Goal: Complete application form

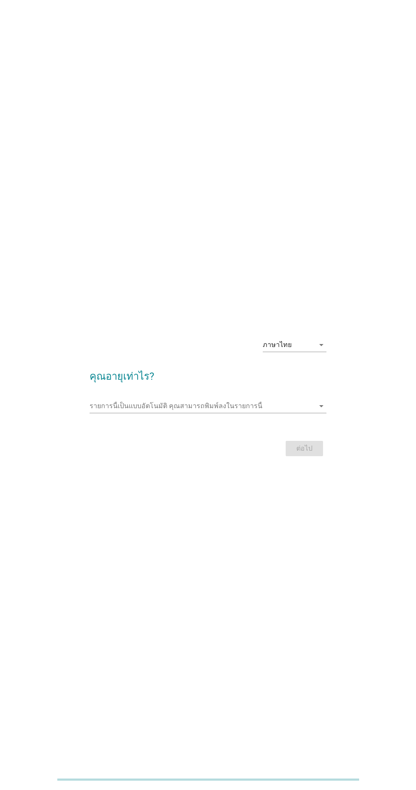
click at [143, 384] on h2 "คุณอายุเท่าไร?" at bounding box center [208, 372] width 237 height 24
click at [218, 413] on input "รายการนี้เป็นแบบอัตโนมัติ คุณสามารถพิมพ์ลงในรายการนี้" at bounding box center [202, 406] width 225 height 14
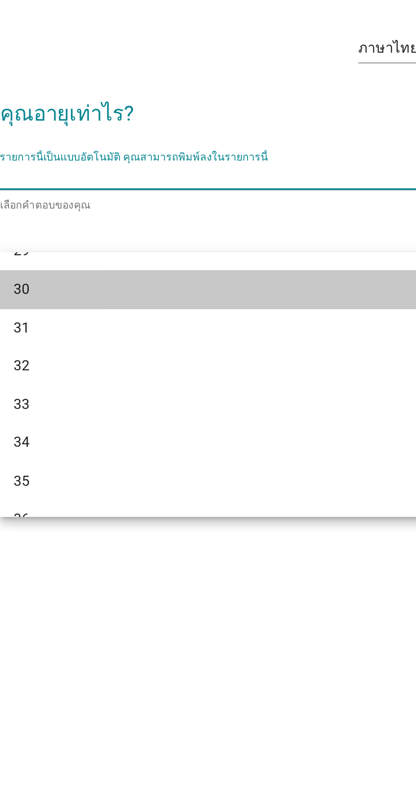
scroll to position [232, 0]
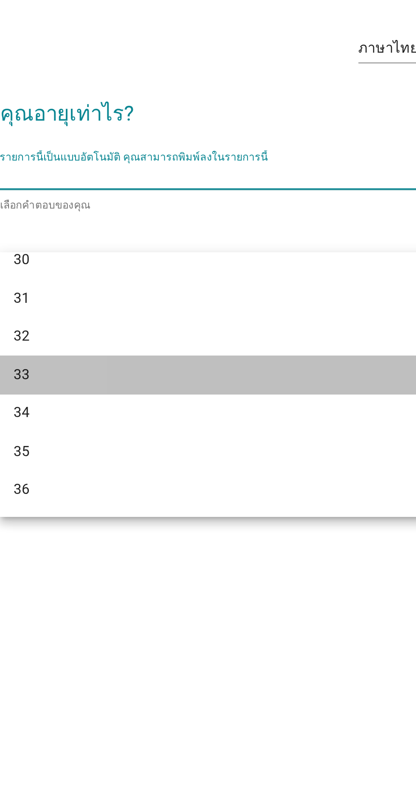
click at [125, 506] on div "33" at bounding box center [198, 501] width 204 height 10
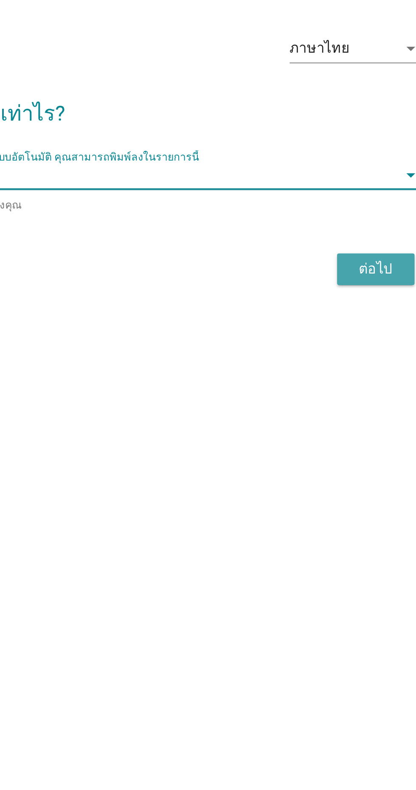
click at [312, 455] on div "ต่อไป" at bounding box center [305, 450] width 24 height 10
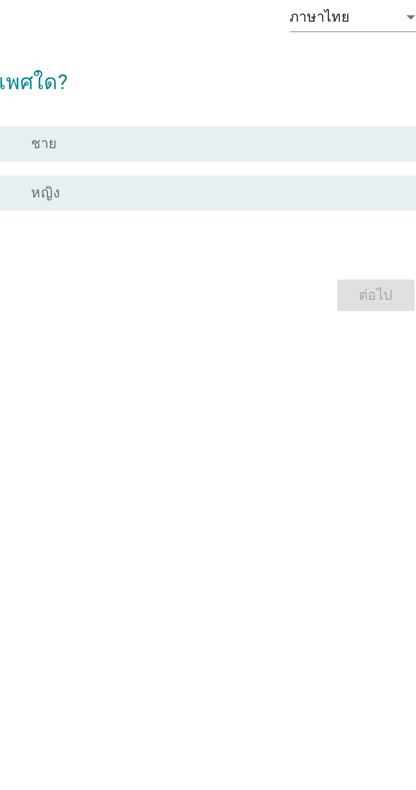
scroll to position [0, 0]
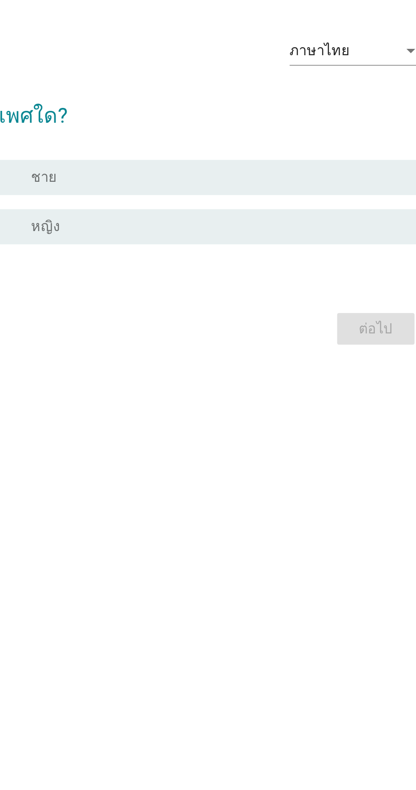
click at [233, 399] on div "A radio_button_unchecked ชาย" at bounding box center [211, 390] width 232 height 17
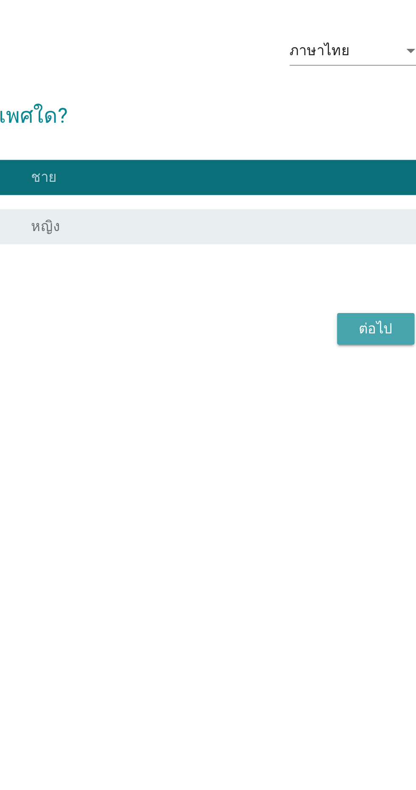
click at [304, 469] on div "ต่อไป" at bounding box center [305, 464] width 24 height 10
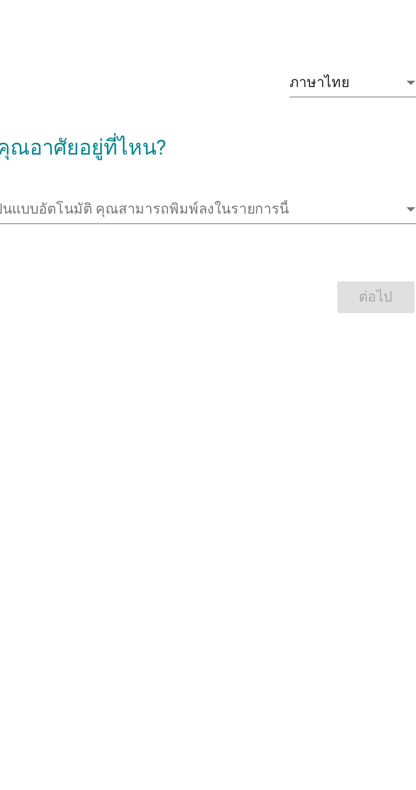
scroll to position [15, 0]
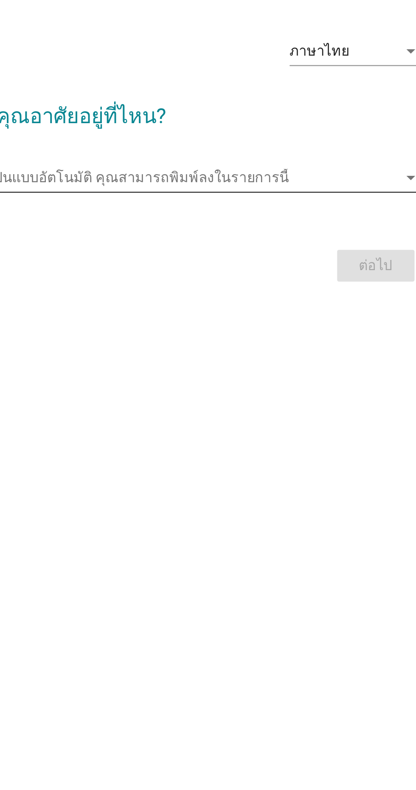
click at [228, 398] on input "รายการนี้เป็นแบบอัตโนมัติ คุณสามารถพิมพ์ลงในรายการนี้" at bounding box center [202, 391] width 225 height 14
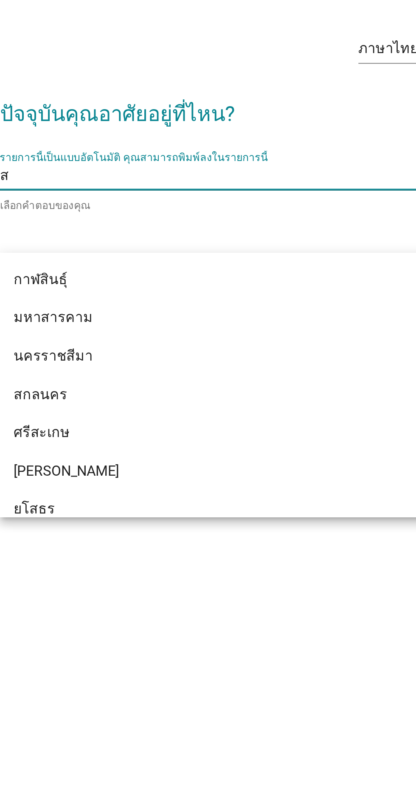
type input "สม"
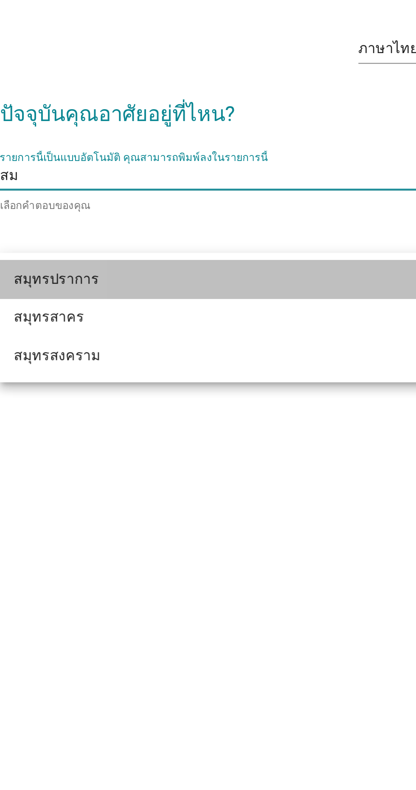
click at [125, 439] on div "สมุทรปราการ" at bounding box center [198, 441] width 204 height 10
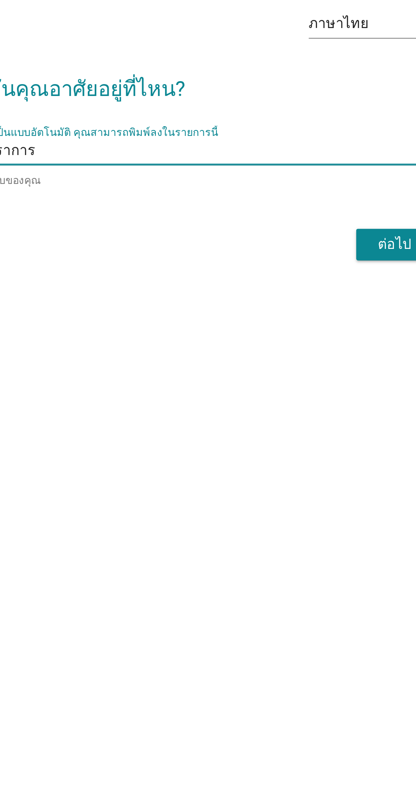
click at [298, 441] on div "ต่อไป" at bounding box center [305, 436] width 24 height 10
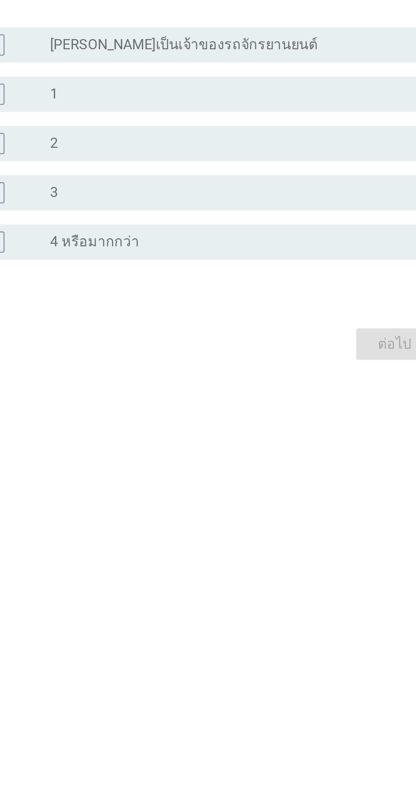
scroll to position [0, 0]
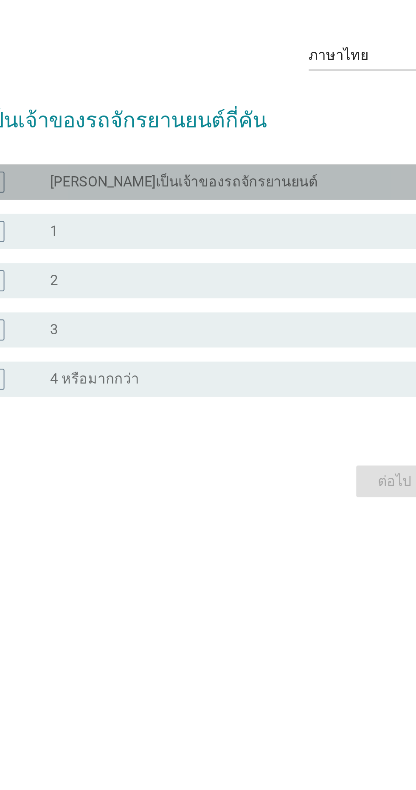
click at [236, 364] on div "A radio_button_unchecked [PERSON_NAME]เป็นเจ้าของรถจักรยานยนต์" at bounding box center [211, 355] width 232 height 17
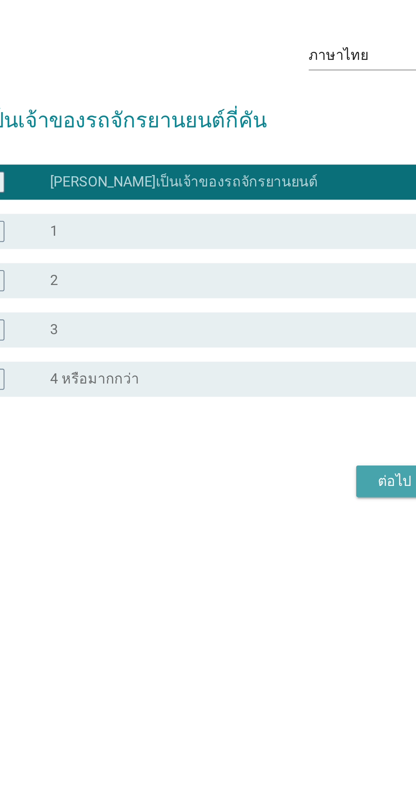
click at [298, 505] on div "ต่อไป" at bounding box center [305, 500] width 24 height 10
